Goal: Transaction & Acquisition: Purchase product/service

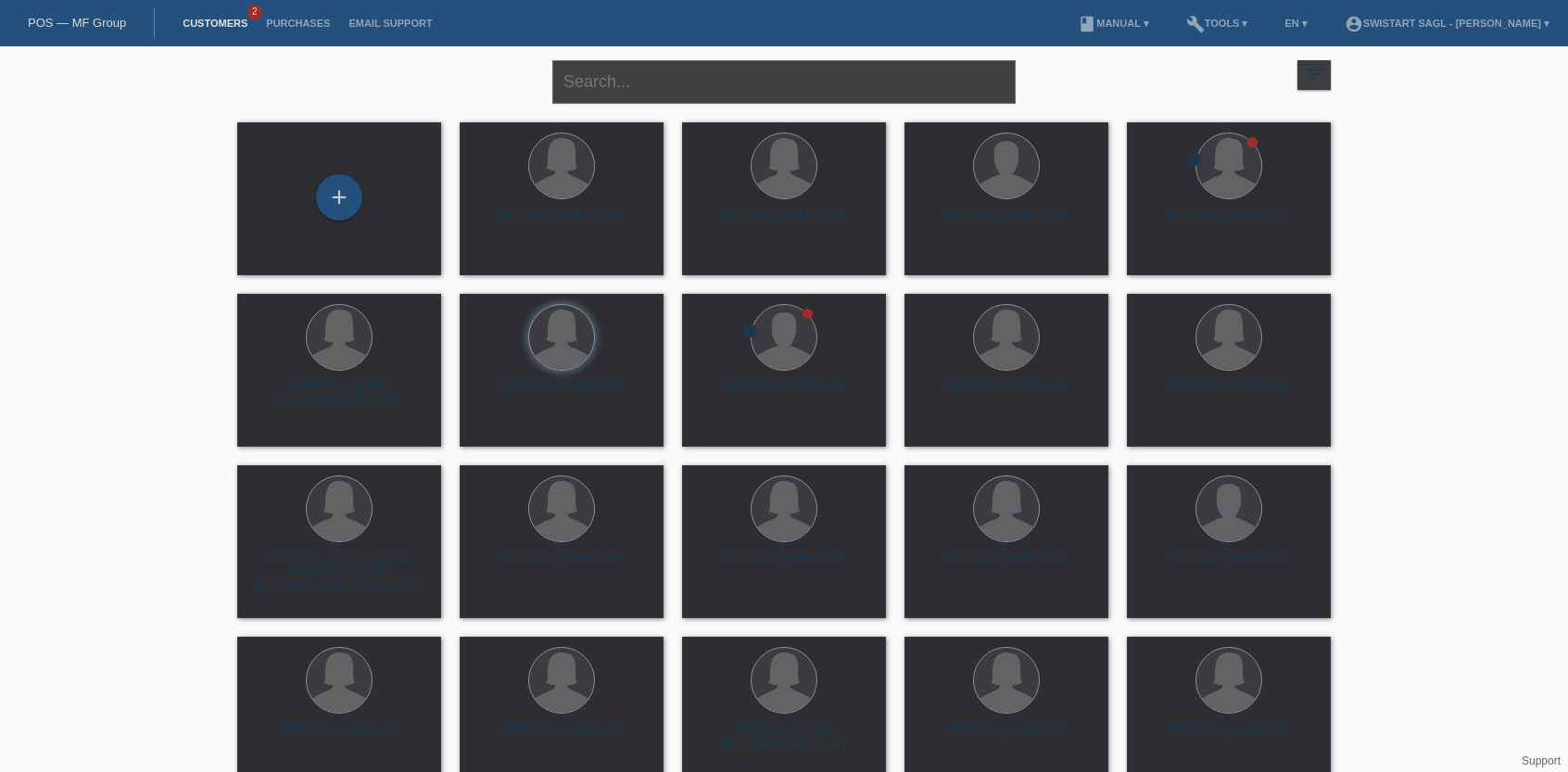
click at [642, 78] on input "text" at bounding box center [784, 82] width 463 height 43
type input "imel"
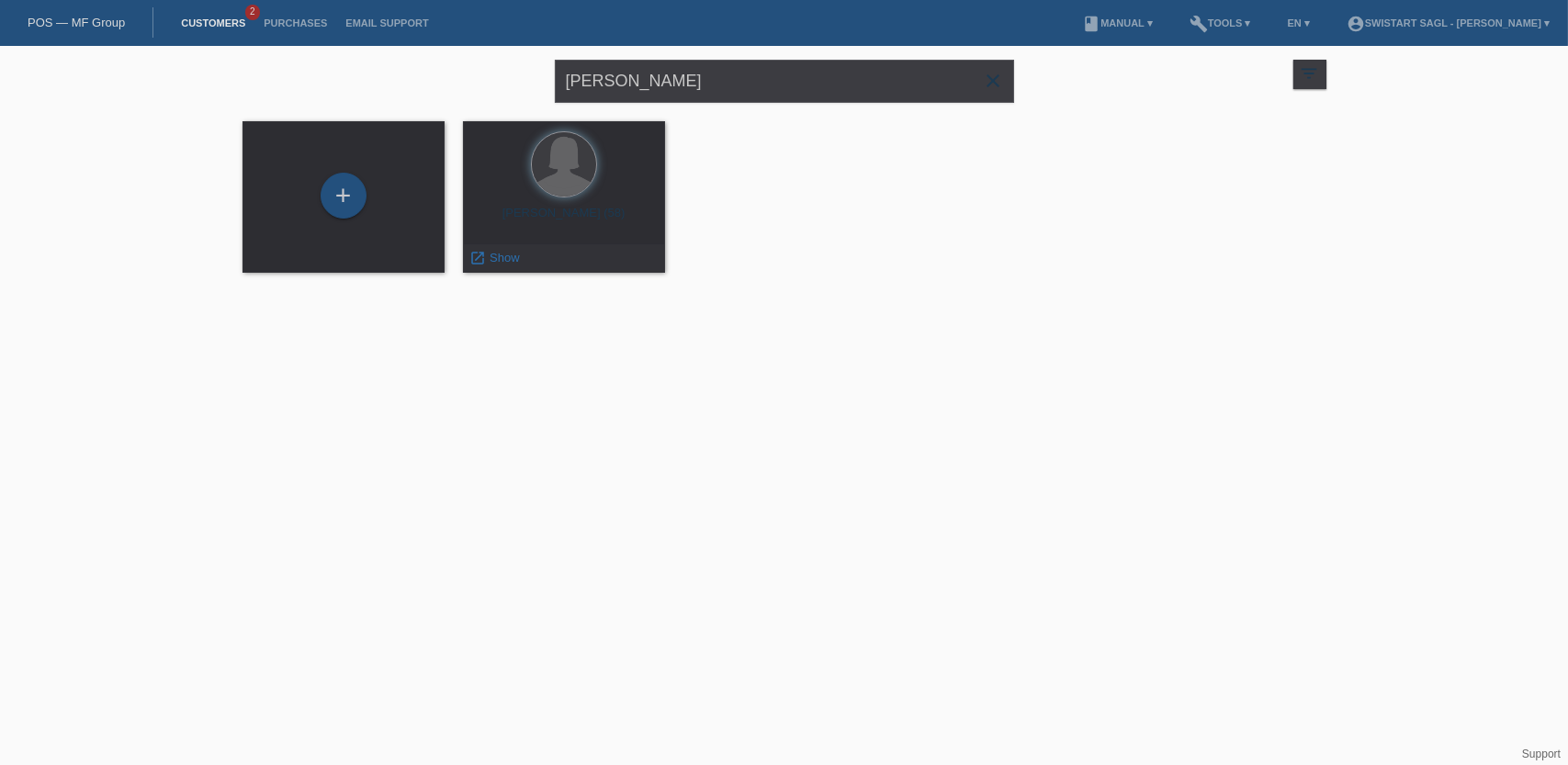
click at [600, 218] on div "Imelda Bugarin Haas (58)" at bounding box center [565, 220] width 173 height 30
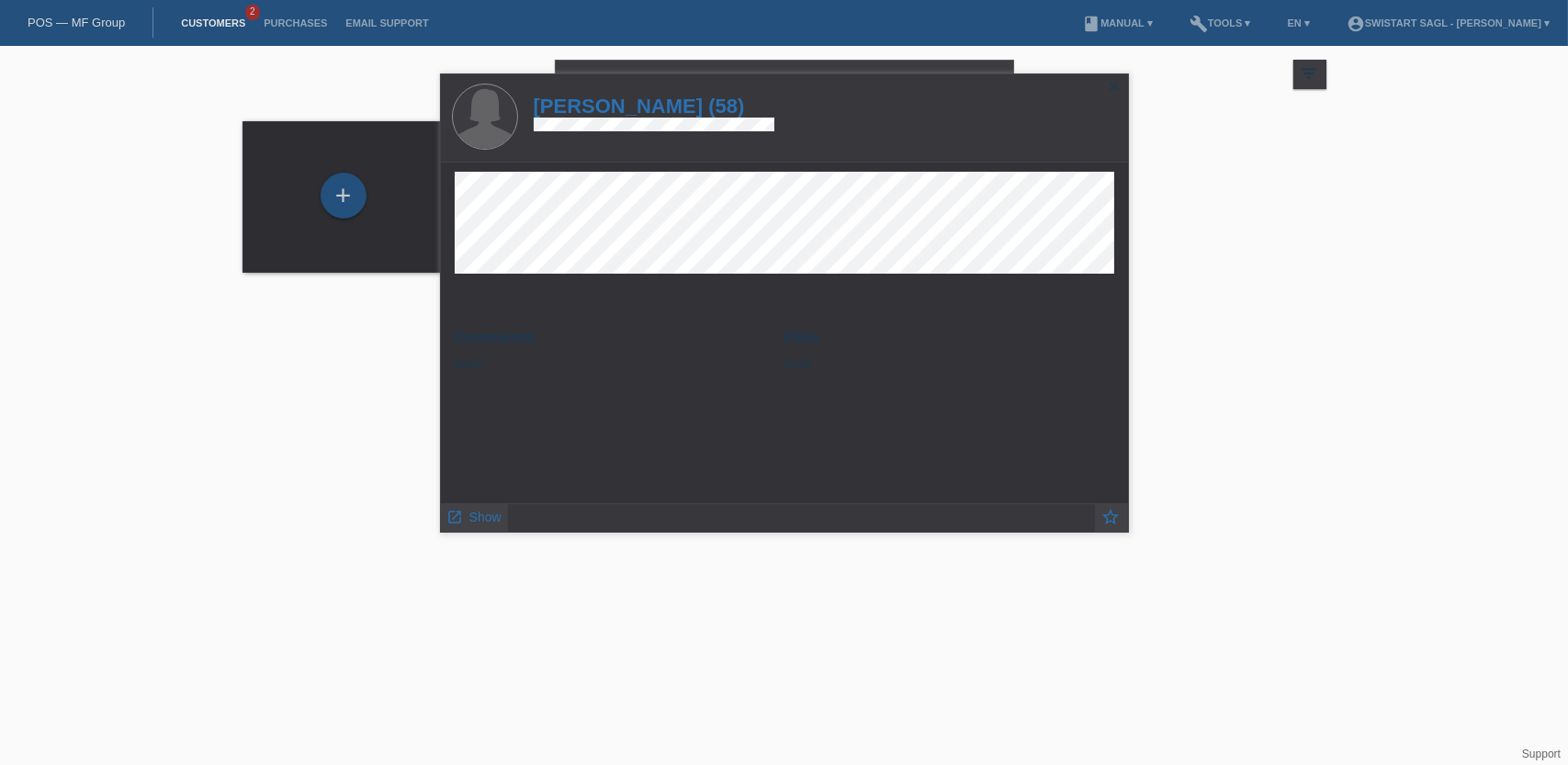
click at [481, 512] on span "Show" at bounding box center [485, 517] width 33 height 15
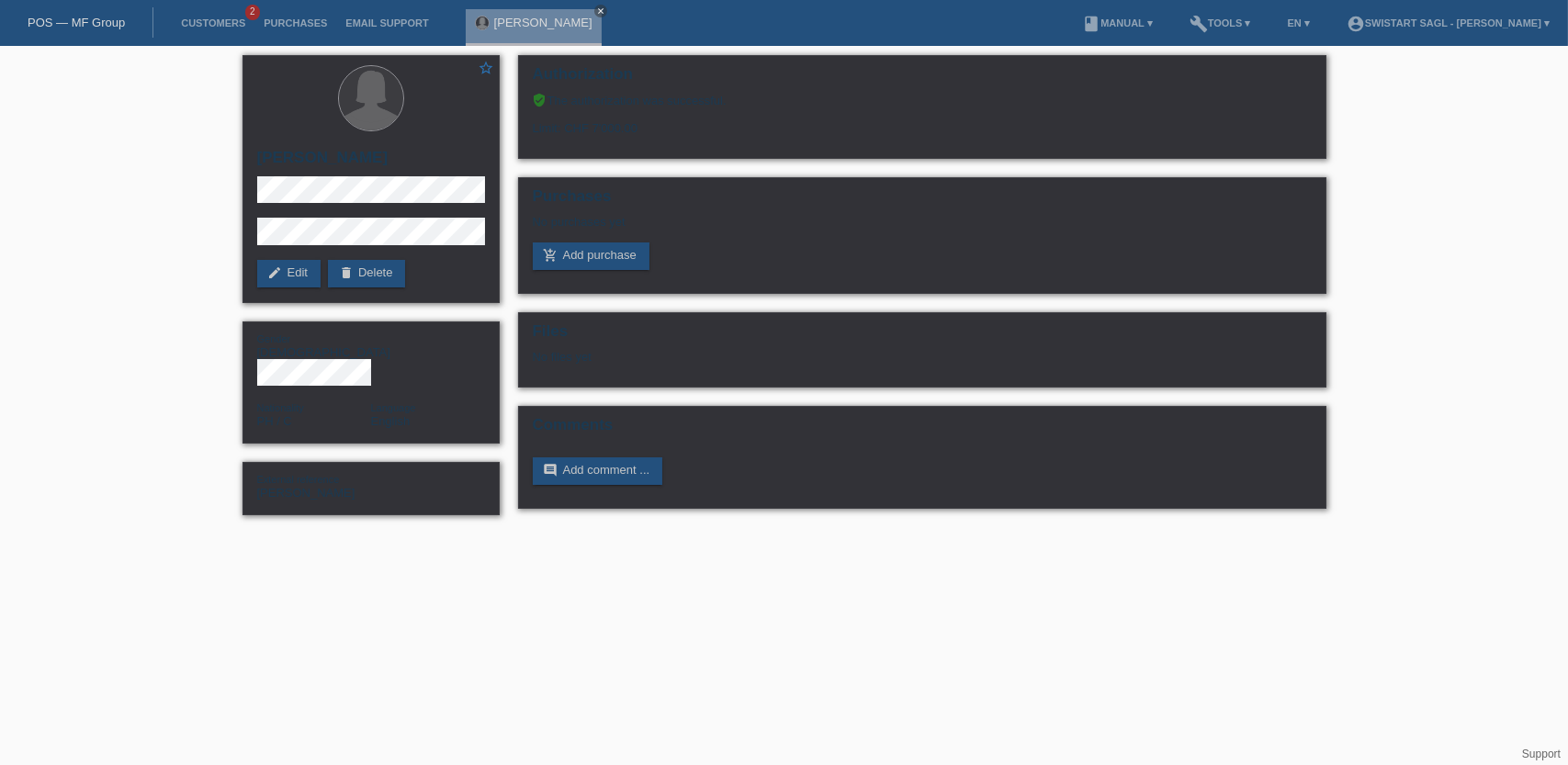
click at [573, 255] on link "add_shopping_cart Add purchase" at bounding box center [591, 257] width 116 height 28
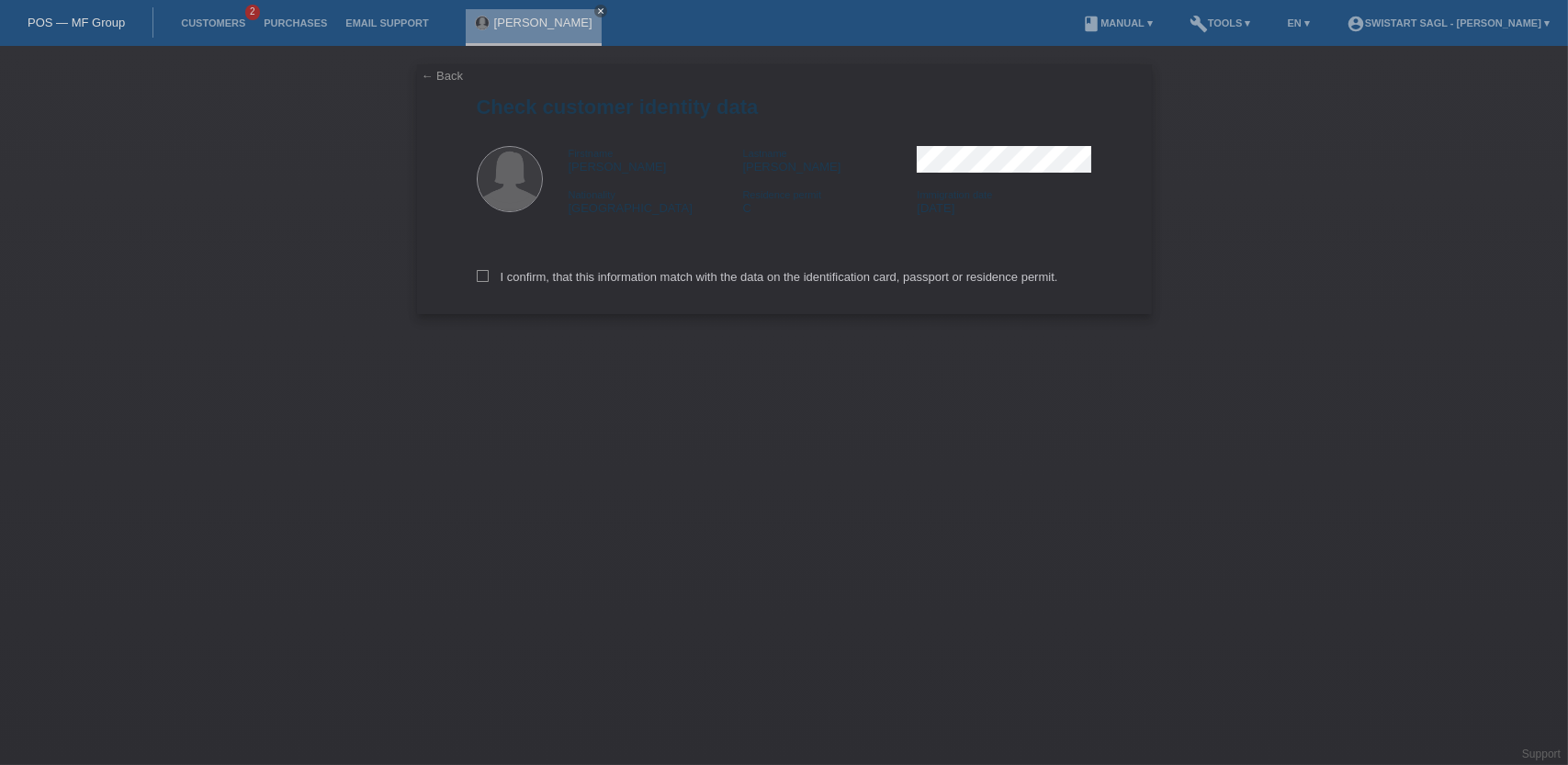
click at [477, 275] on icon at bounding box center [483, 275] width 12 height 12
click at [477, 275] on input "I confirm, that this information match with the data on the identification card…" at bounding box center [483, 275] width 12 height 12
checkbox input "true"
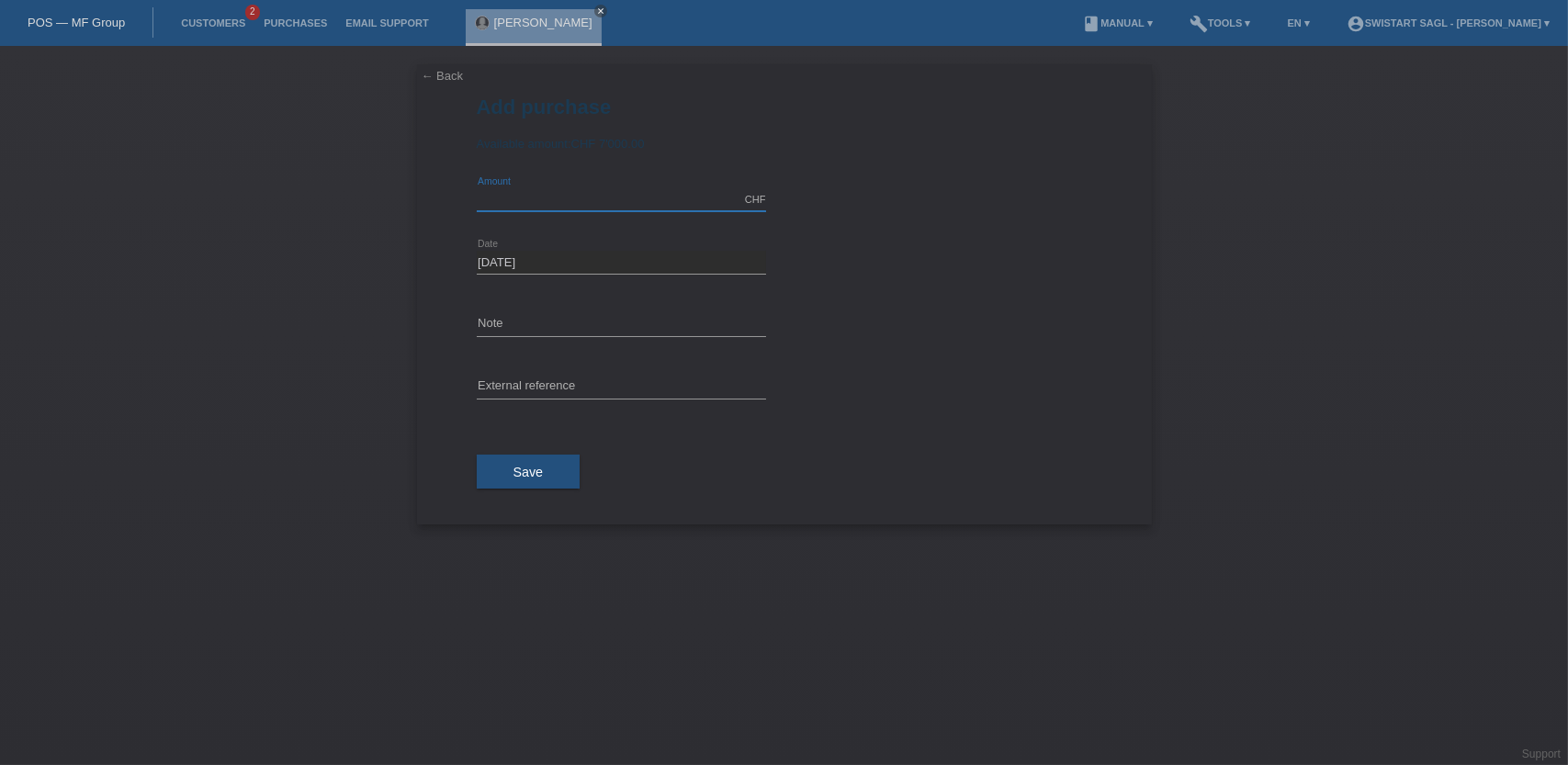
click at [540, 202] on input "text" at bounding box center [621, 200] width 289 height 23
type input "1390.00"
click at [509, 317] on input "text" at bounding box center [621, 324] width 289 height 23
paste input "2945"
type input "Order 2945"
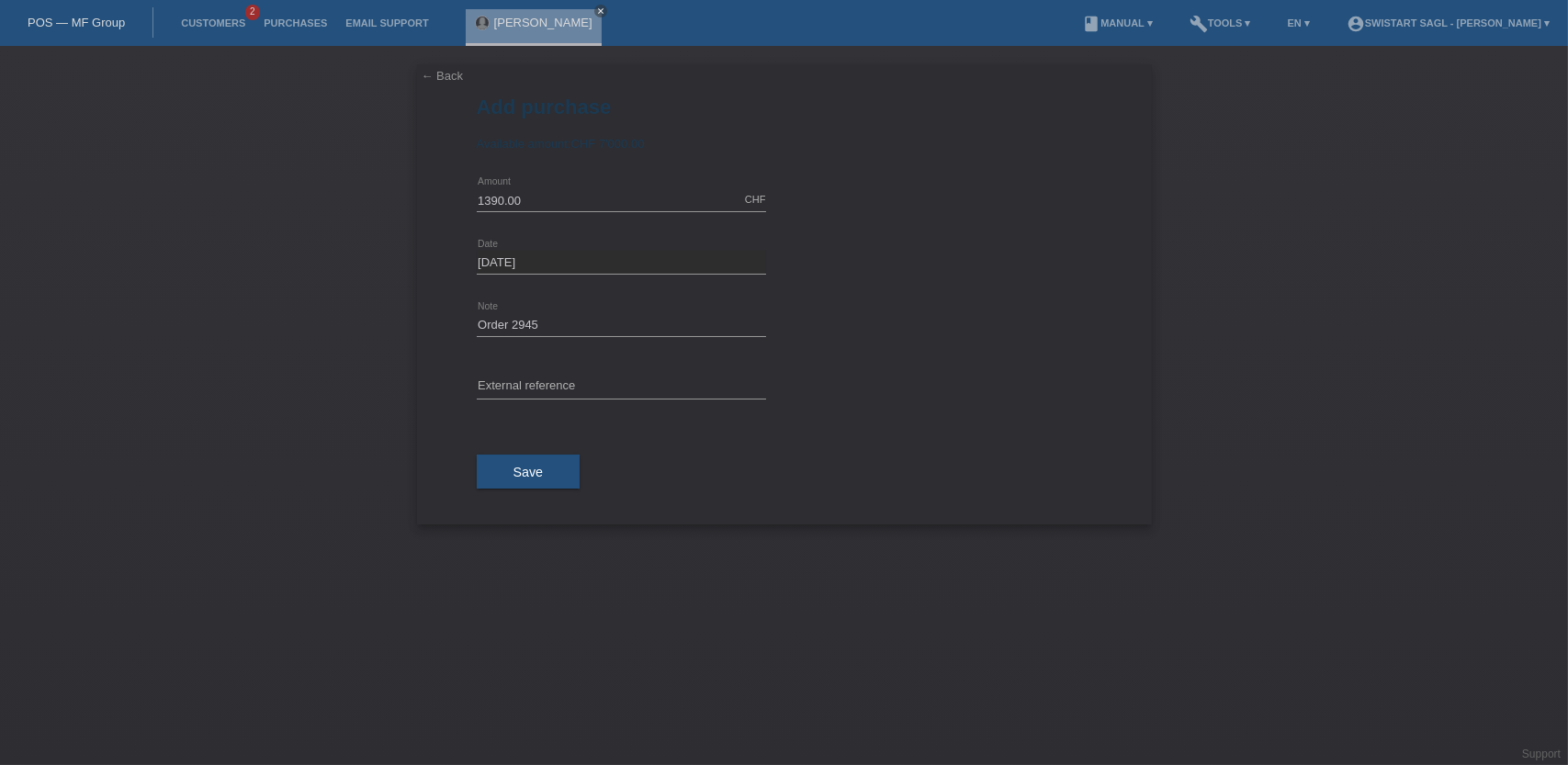
click at [599, 368] on div "error External reference" at bounding box center [621, 387] width 289 height 62
click at [563, 384] on input "text" at bounding box center [621, 387] width 289 height 23
paste input "Order 2945"
type input "Order 2945"
click at [525, 476] on span "Save" at bounding box center [528, 472] width 31 height 15
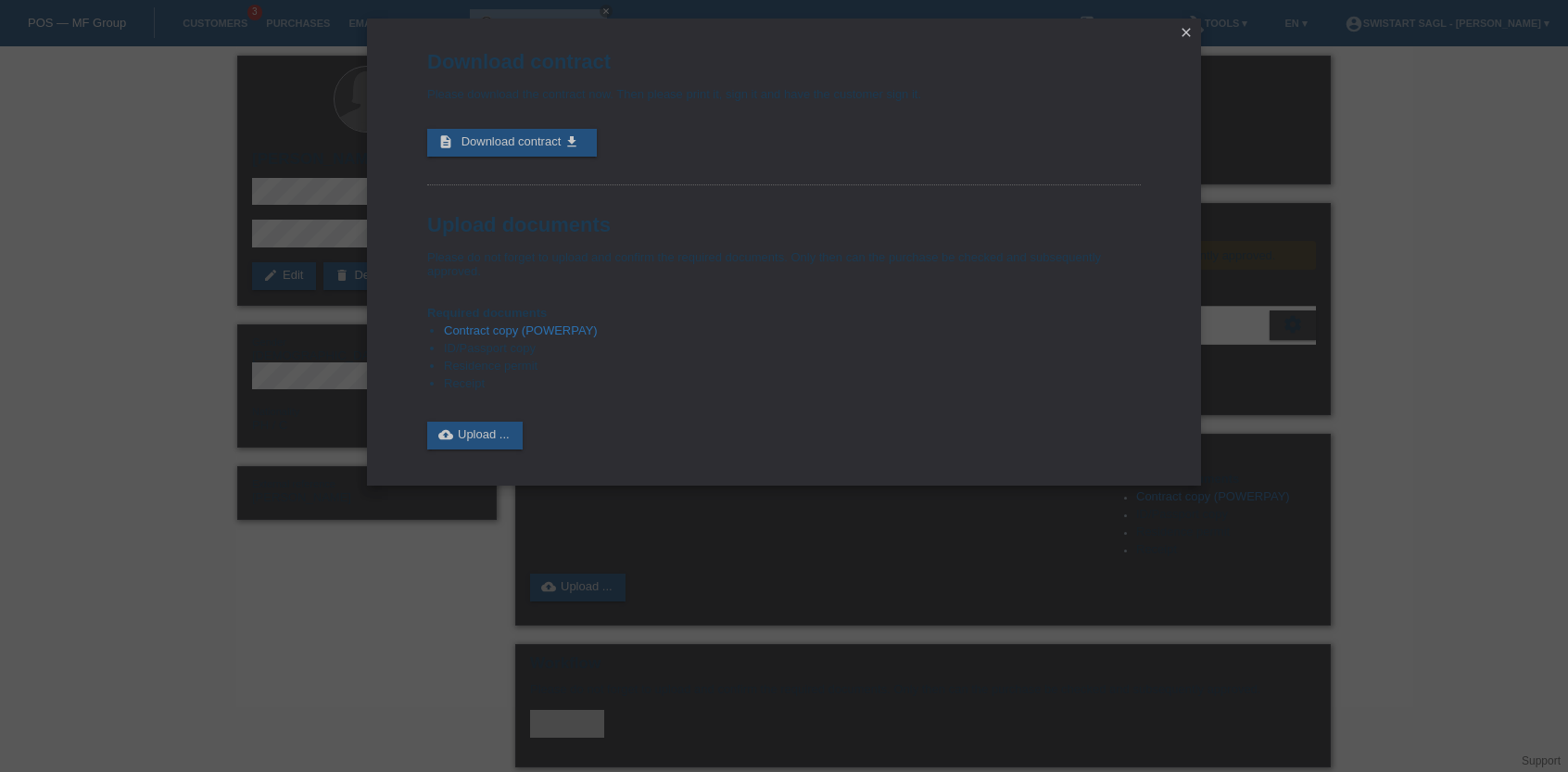
click at [550, 149] on link "description Download contract get_app" at bounding box center [511, 143] width 170 height 28
click at [469, 433] on link "cloud_upload Upload ..." at bounding box center [475, 436] width 96 height 28
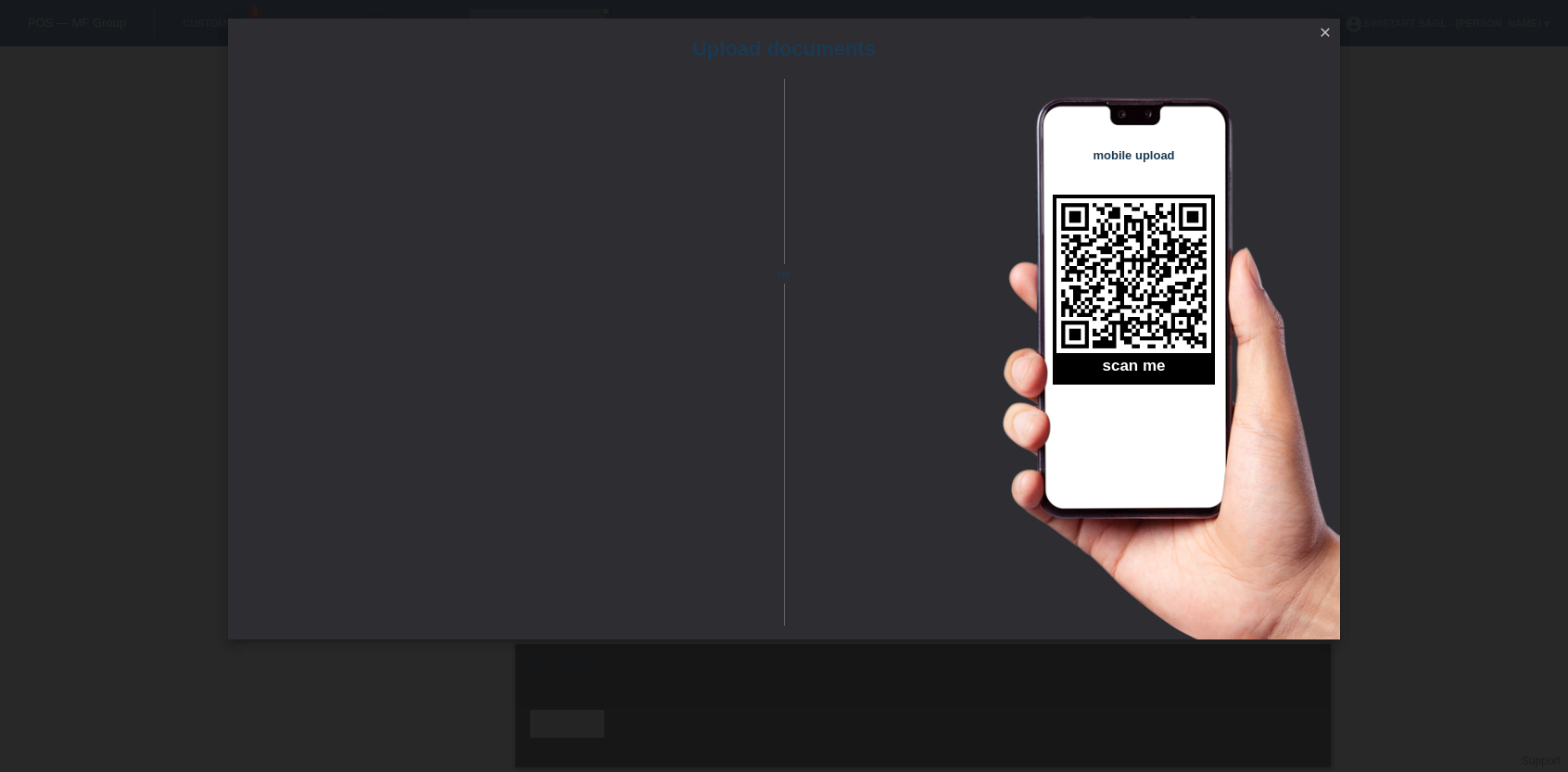
click at [1432, 123] on div "Upload documents or mobile upload scan me close" at bounding box center [784, 386] width 1568 height 772
click at [1319, 30] on icon "close" at bounding box center [1325, 33] width 15 height 15
